Goal: Navigation & Orientation: Find specific page/section

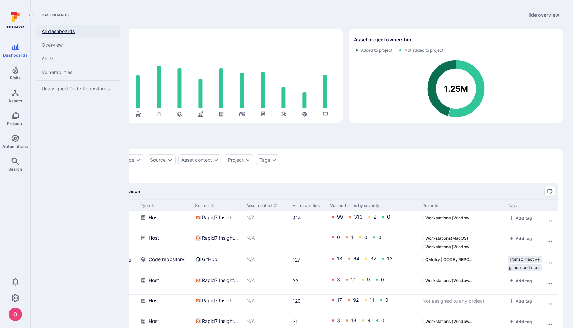
click at [56, 31] on link "All dashboards" at bounding box center [78, 32] width 84 height 14
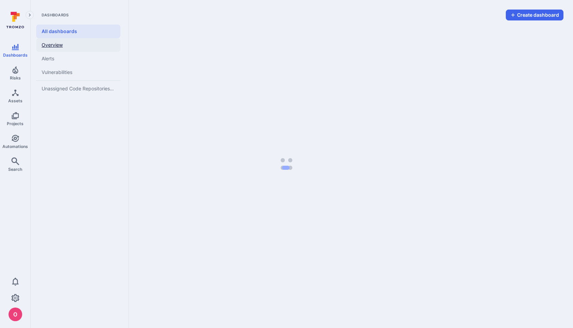
click at [55, 44] on link "Overview" at bounding box center [78, 45] width 84 height 14
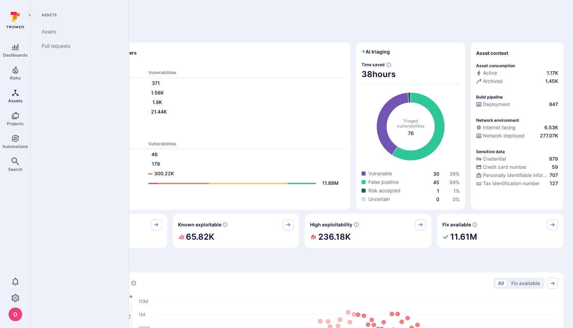
click at [19, 94] on icon "Assets" at bounding box center [15, 93] width 8 height 8
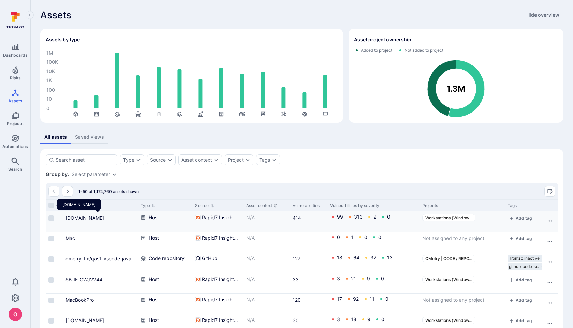
click at [95, 220] on link "[DOMAIN_NAME]" at bounding box center [84, 218] width 39 height 6
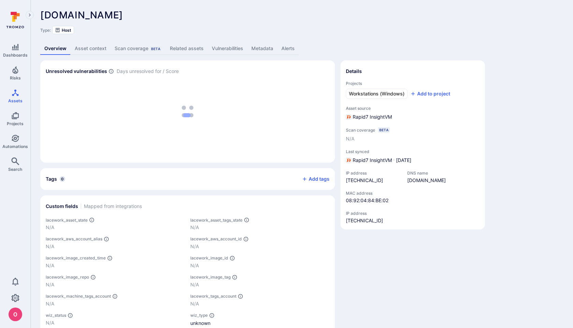
scroll to position [15, 0]
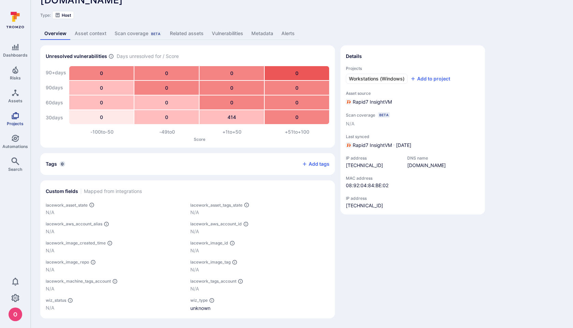
click at [19, 115] on icon "Projects" at bounding box center [15, 115] width 8 height 8
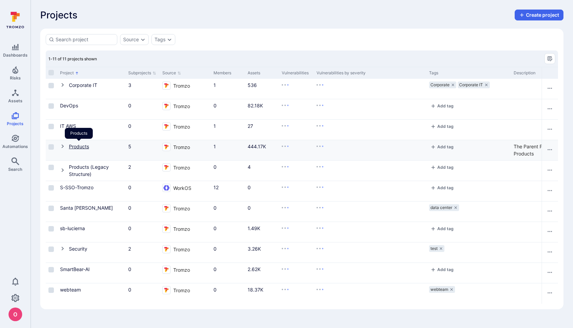
click at [86, 147] on link "Products" at bounding box center [79, 146] width 20 height 6
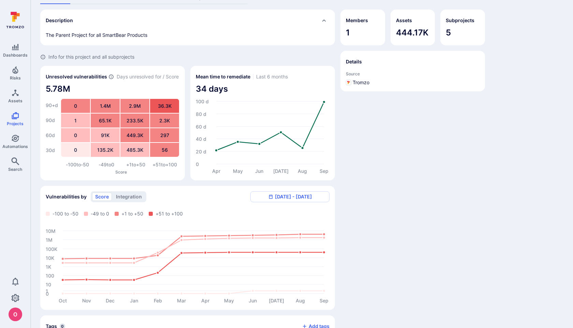
scroll to position [35, 0]
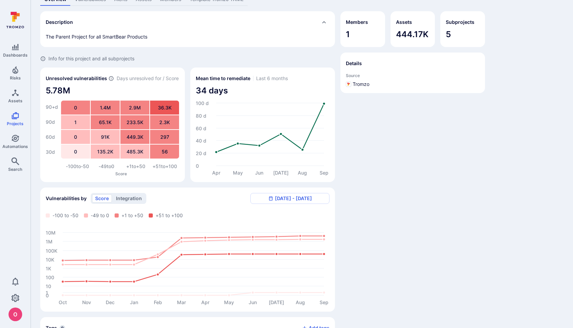
click at [130, 197] on button "integration" at bounding box center [129, 198] width 32 height 8
